Goal: Task Accomplishment & Management: Manage account settings

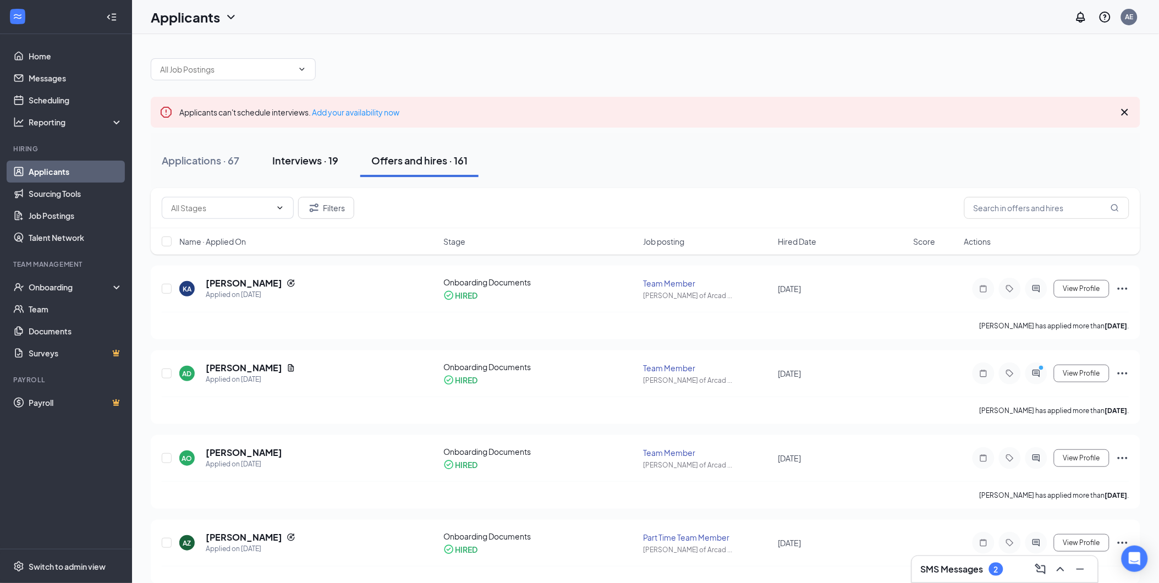
click at [328, 165] on div "Interviews · 19" at bounding box center [305, 161] width 66 height 14
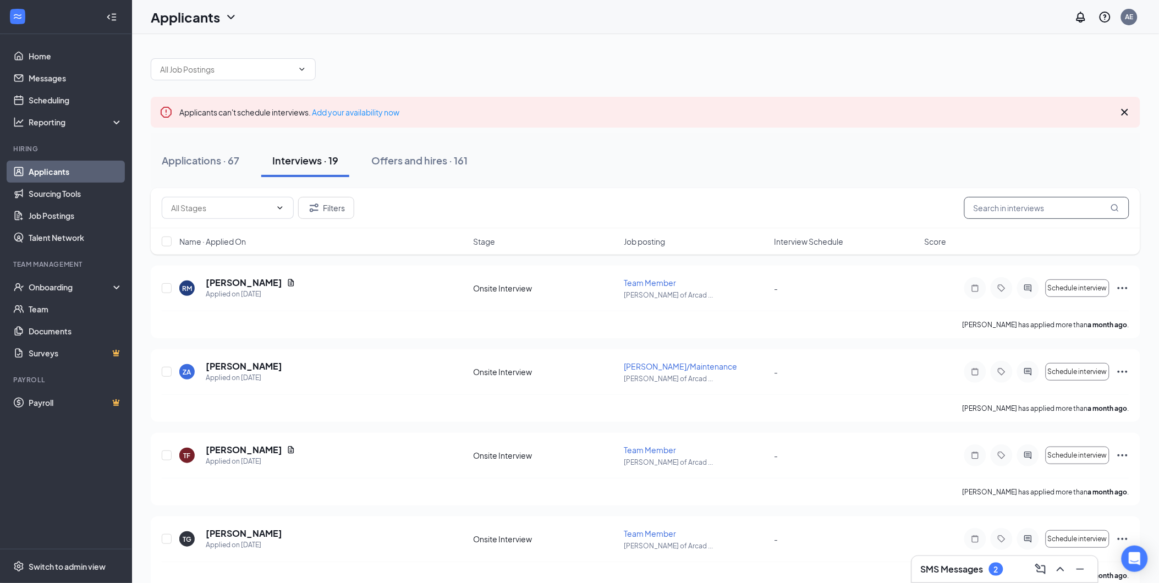
click at [1001, 212] on input "text" at bounding box center [1047, 208] width 165 height 22
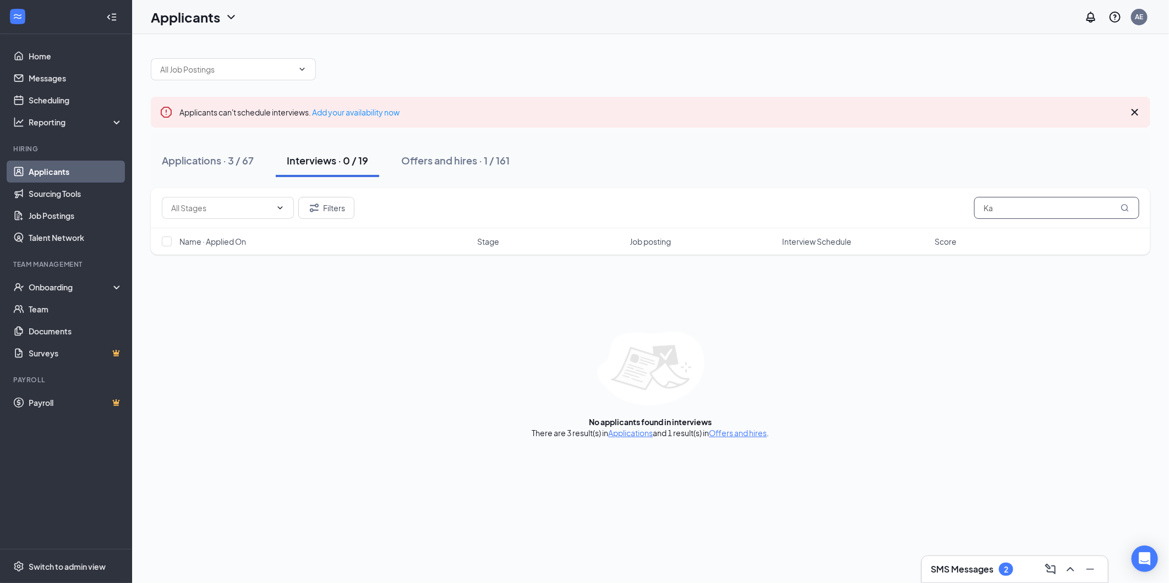
type input "K"
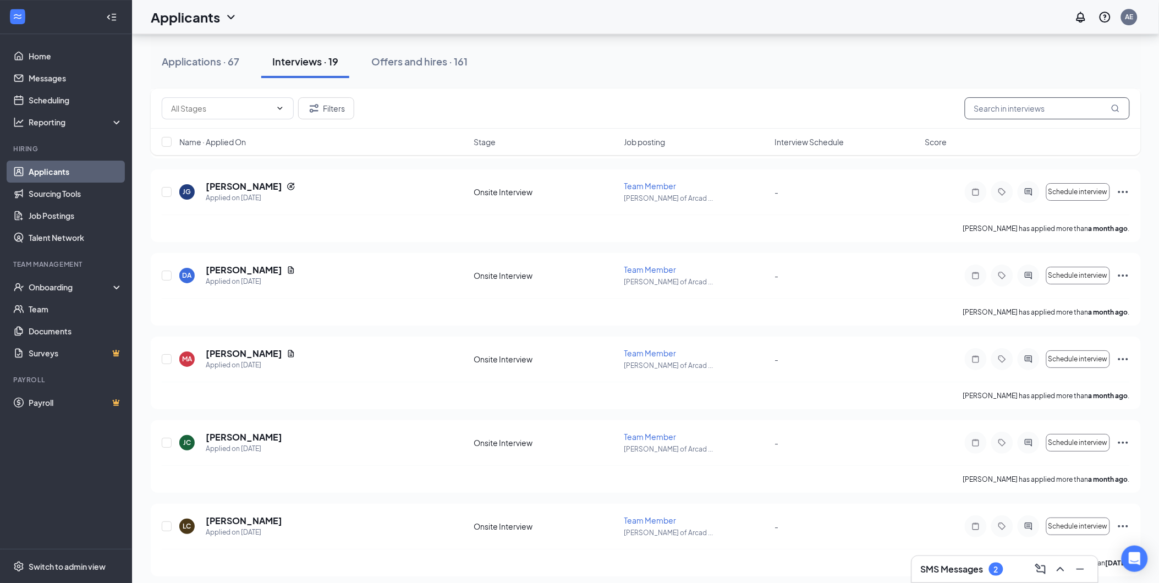
scroll to position [1296, 0]
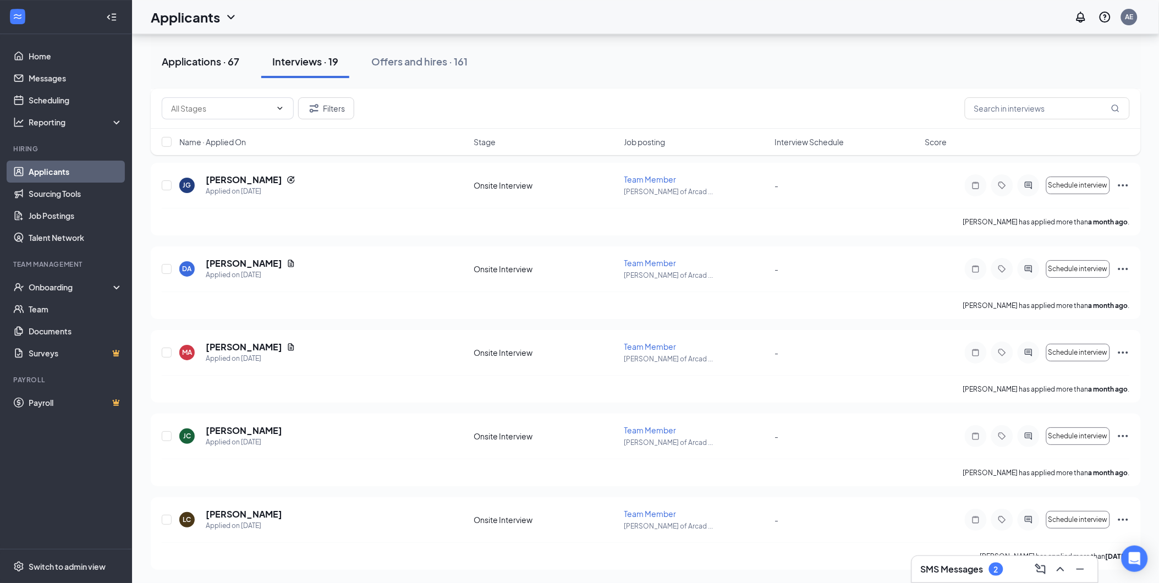
click at [201, 67] on div "Applications · 67" at bounding box center [201, 61] width 78 height 14
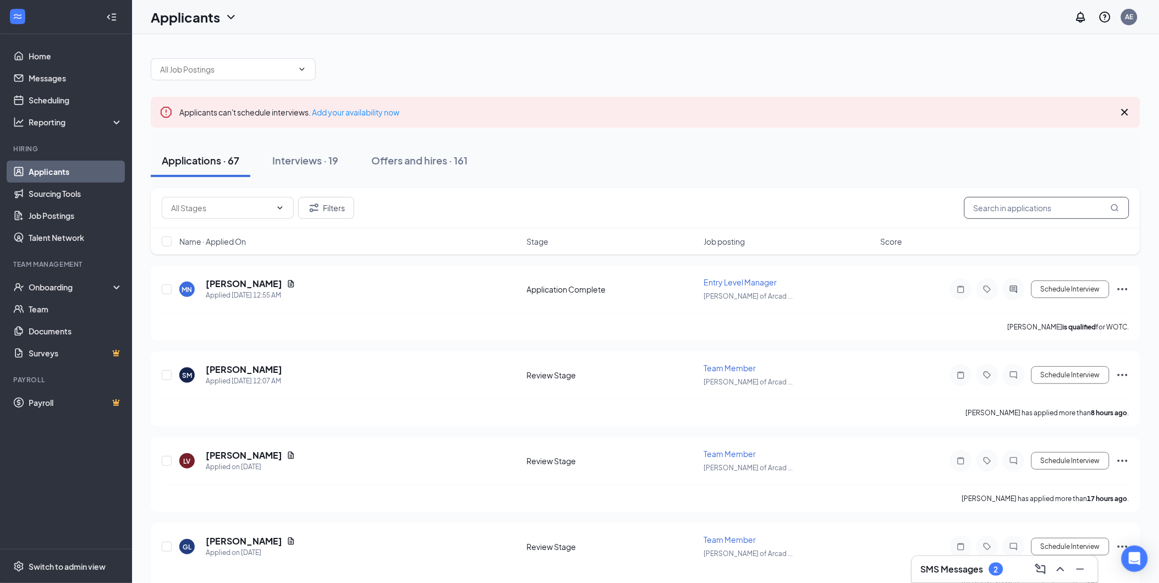
click at [998, 211] on input "text" at bounding box center [1047, 208] width 165 height 22
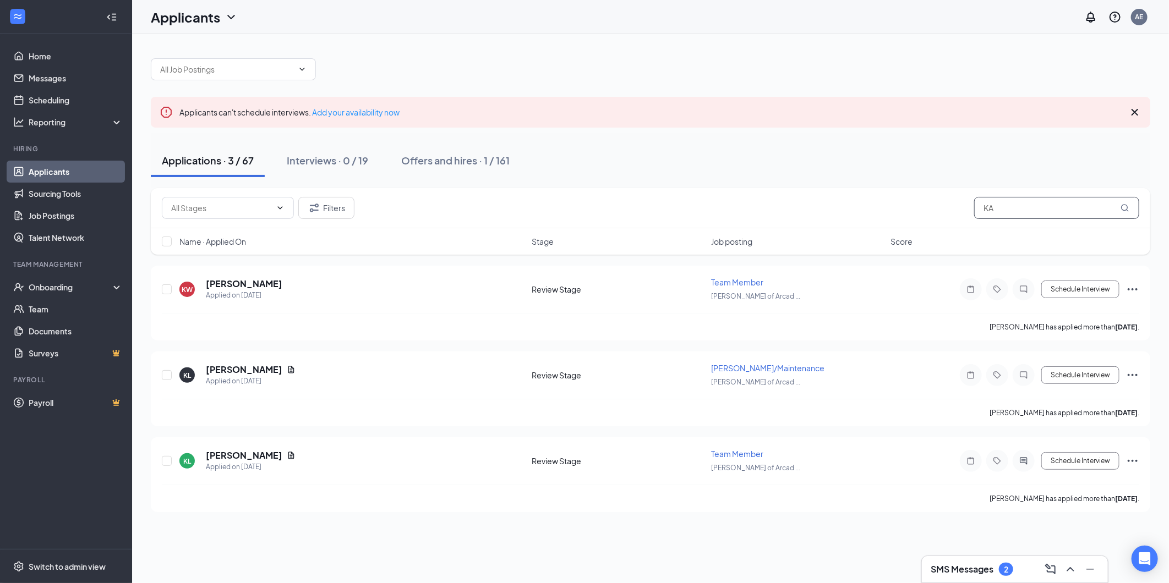
type input "K"
type input "kai"
click at [1131, 375] on icon "Ellipses" at bounding box center [1132, 375] width 13 height 13
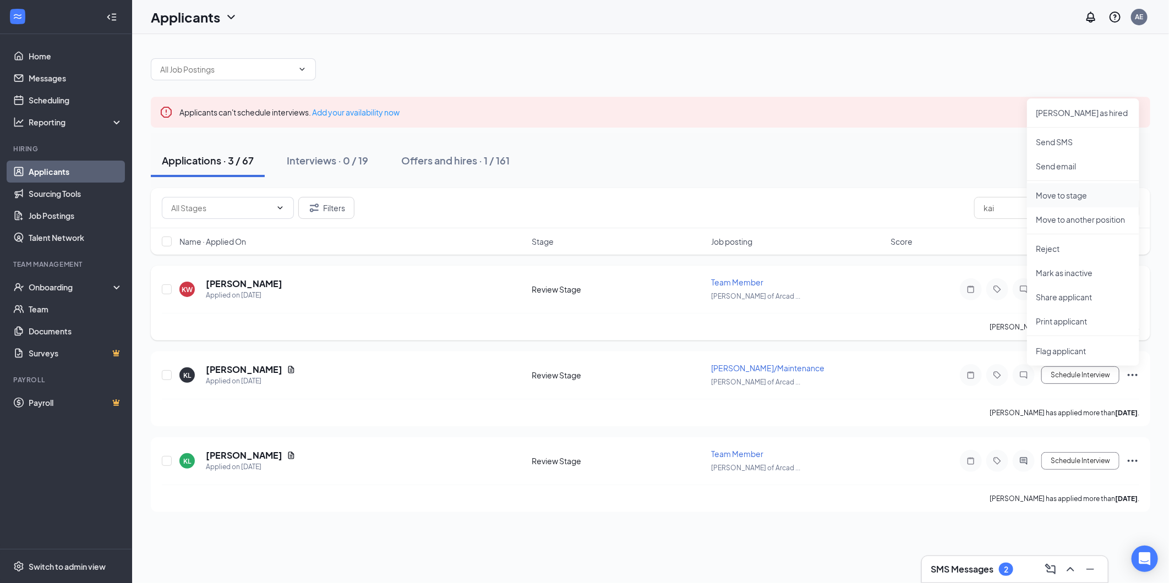
click at [1087, 194] on p "Move to stage" at bounding box center [1083, 195] width 95 height 11
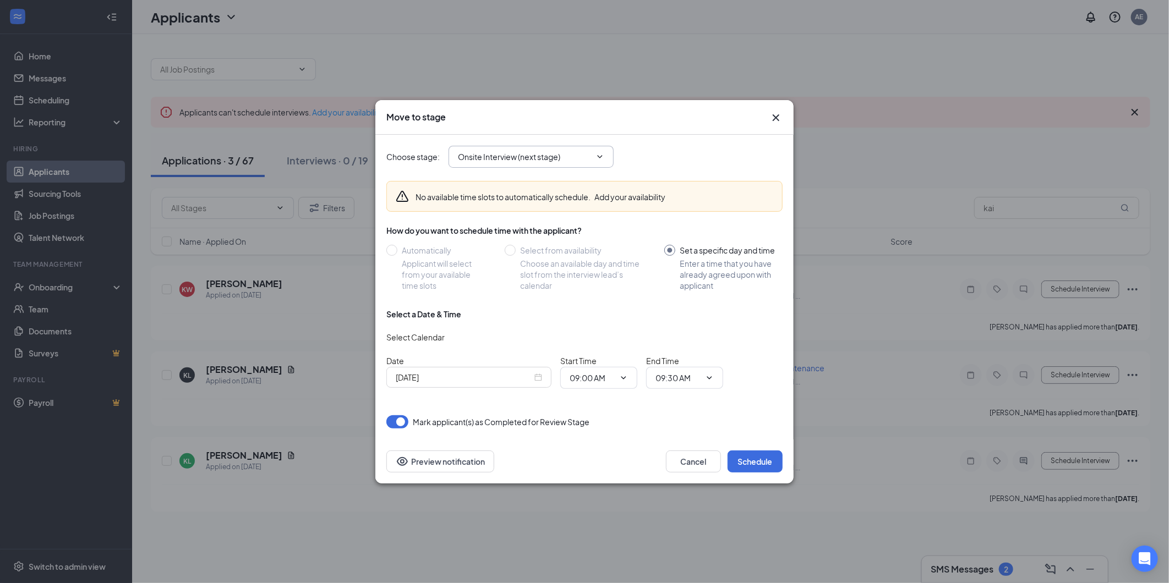
click at [607, 163] on span "Onsite Interview (next stage)" at bounding box center [530, 157] width 165 height 22
click at [600, 156] on icon "ChevronDown" at bounding box center [599, 156] width 9 height 9
click at [591, 151] on input "Onsite Interview (next stage)" at bounding box center [524, 157] width 133 height 12
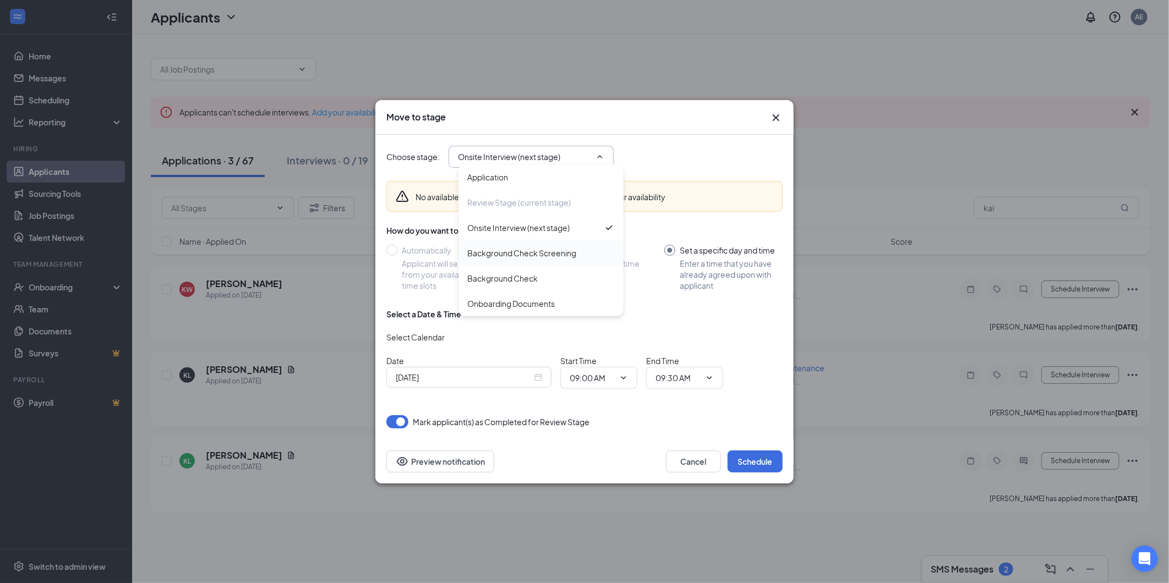
click at [529, 248] on div "Background Check Screening" at bounding box center [521, 253] width 109 height 12
type input "Background Check Screening"
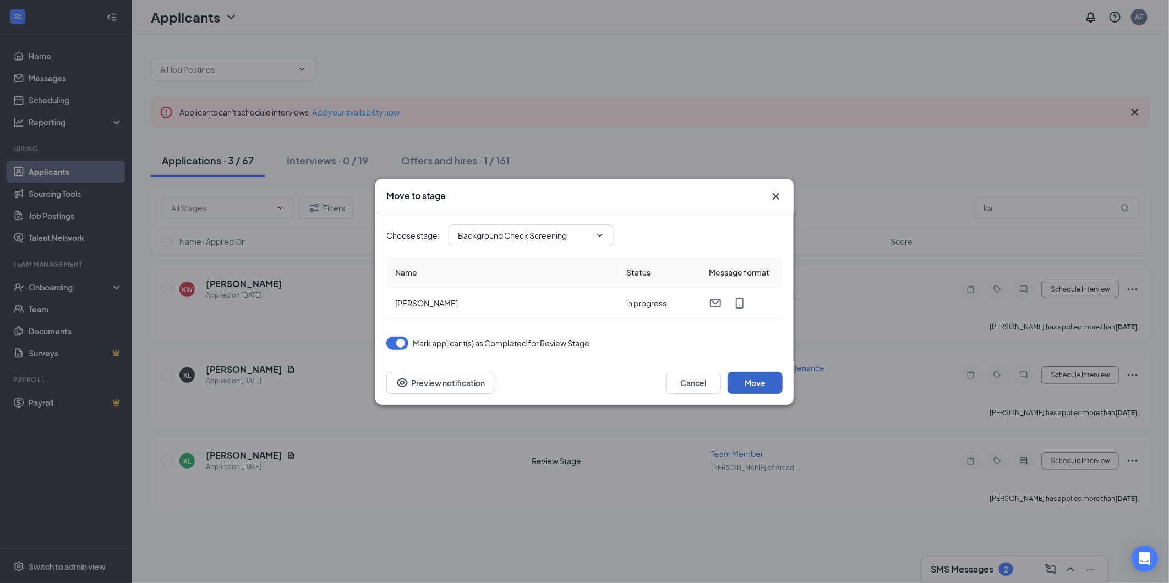
click at [735, 372] on button "Move" at bounding box center [754, 383] width 55 height 22
